Goal: Navigation & Orientation: Find specific page/section

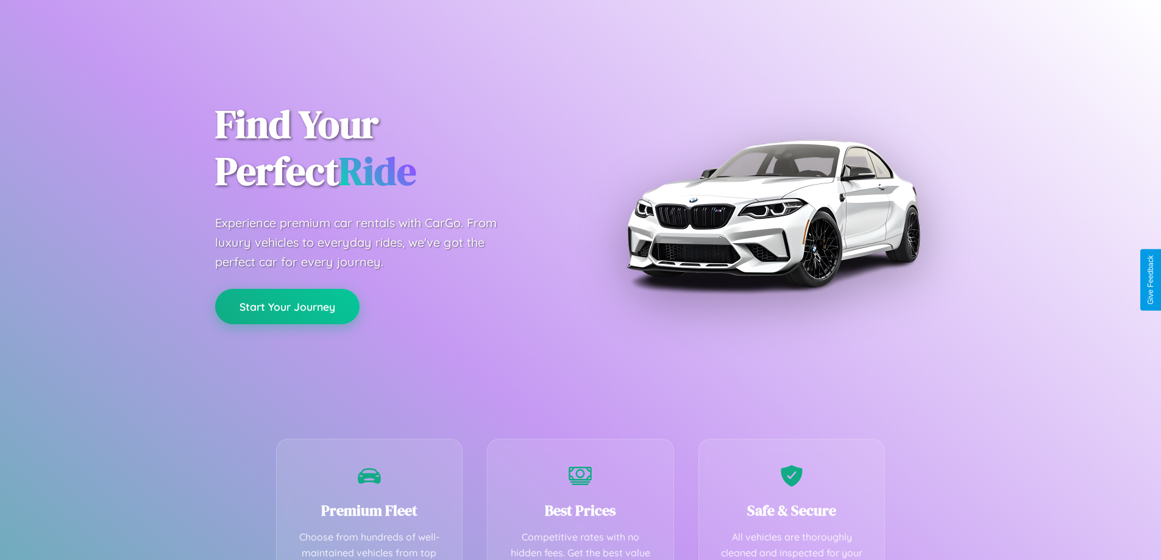
click at [287, 307] on button "Start Your Journey" at bounding box center [287, 306] width 144 height 35
click at [287, 306] on button "Start Your Journey" at bounding box center [287, 306] width 144 height 35
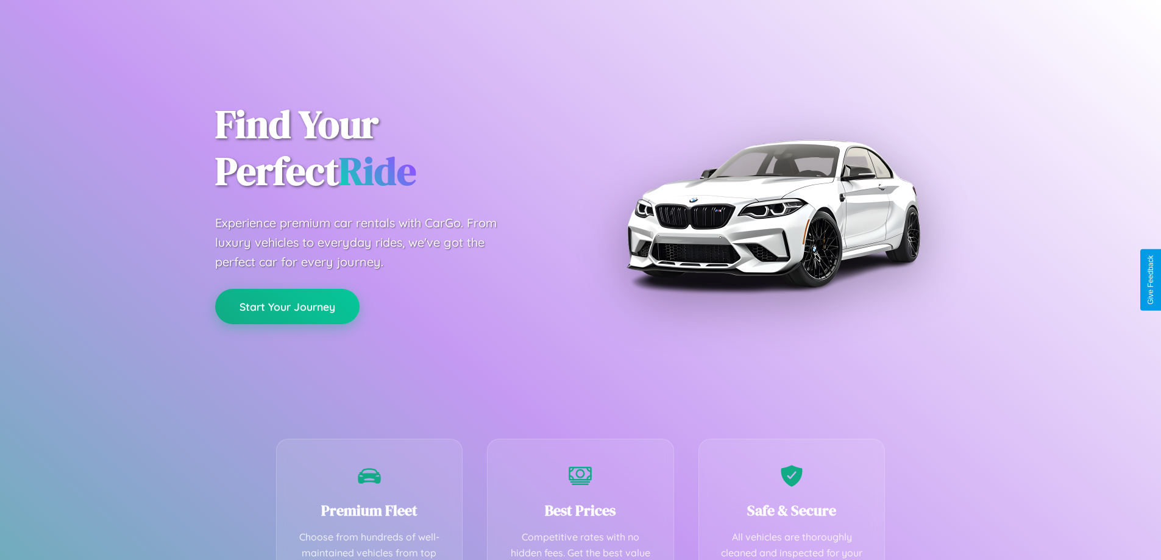
click at [287, 306] on button "Start Your Journey" at bounding box center [287, 306] width 144 height 35
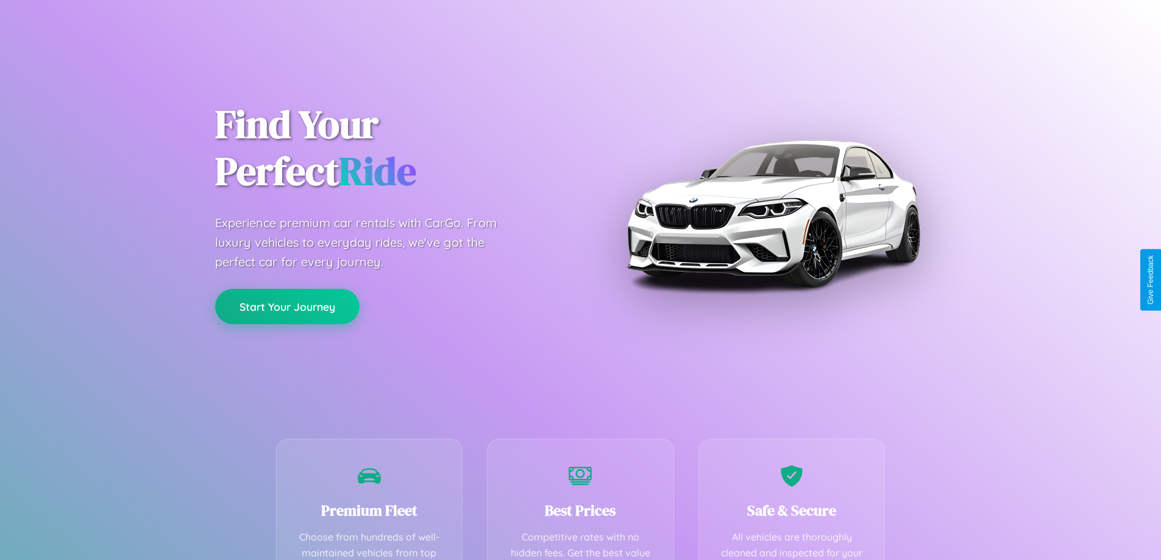
click at [287, 306] on button "Start Your Journey" at bounding box center [287, 306] width 144 height 35
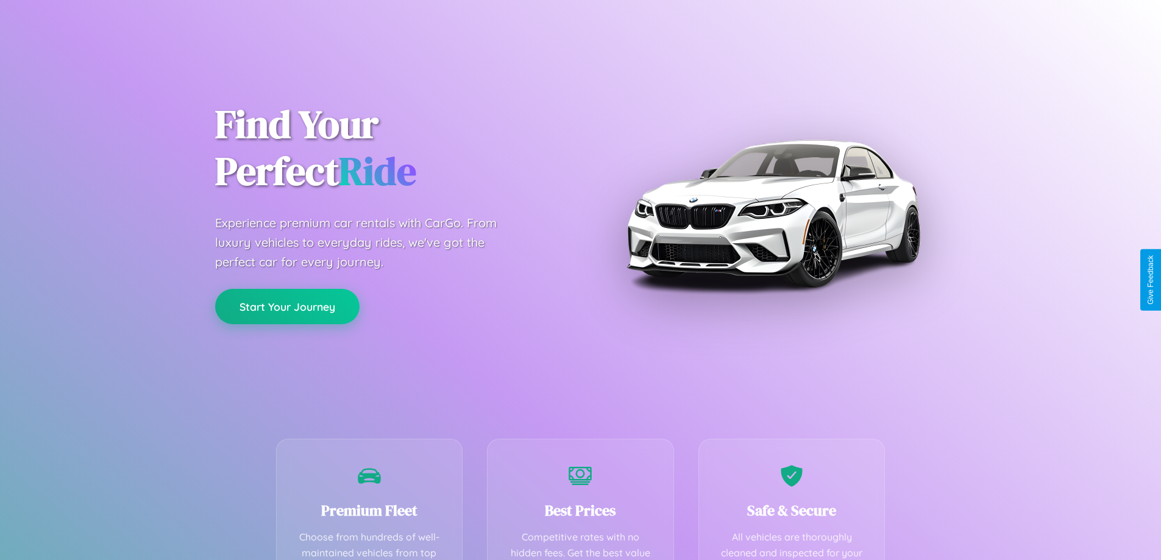
click at [287, 306] on button "Start Your Journey" at bounding box center [287, 306] width 144 height 35
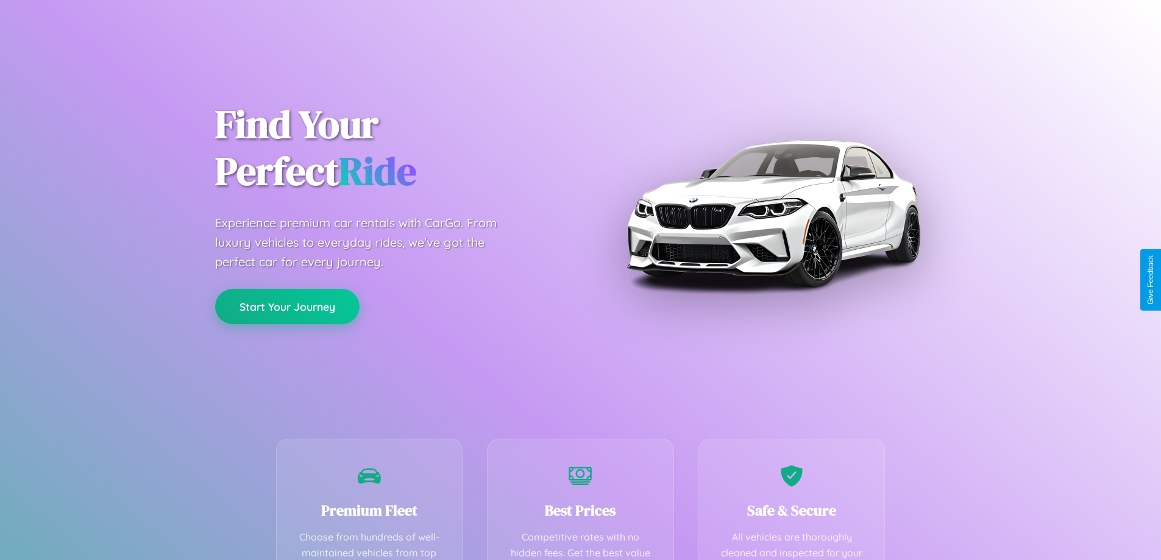
click at [287, 306] on button "Start Your Journey" at bounding box center [287, 306] width 144 height 35
